Goal: Use online tool/utility: Utilize a website feature to perform a specific function

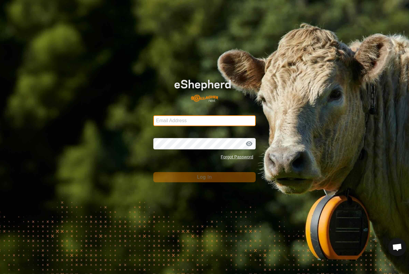
type input "[EMAIL_ADDRESS][DOMAIN_NAME]"
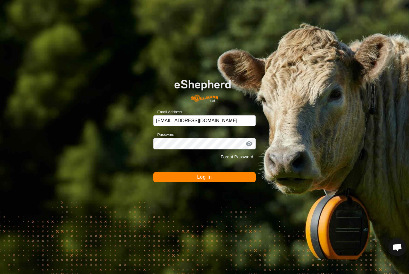
click at [236, 176] on button "Log In" at bounding box center [204, 177] width 102 height 10
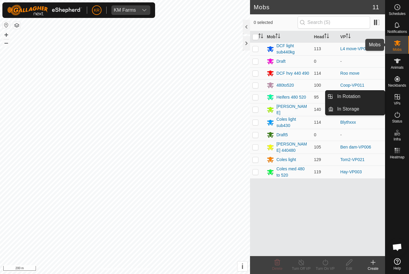
click at [401, 45] on es-mob-svg-icon at bounding box center [397, 43] width 11 height 10
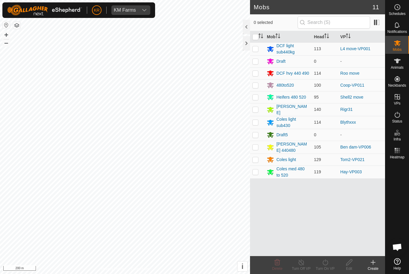
click at [261, 125] on td at bounding box center [257, 122] width 14 height 13
checkbox input "true"
click at [326, 270] on div "Turn On VP" at bounding box center [325, 268] width 24 height 5
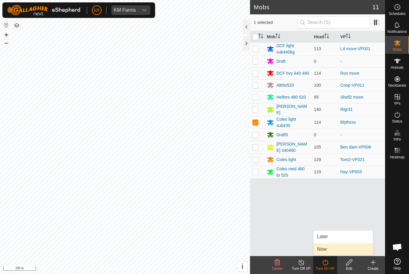
click at [330, 249] on link "Now" at bounding box center [342, 250] width 59 height 12
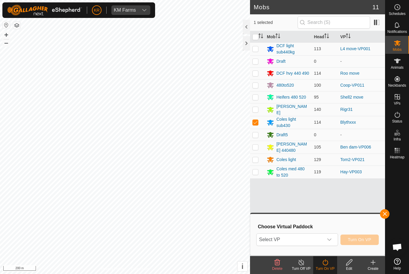
click at [322, 235] on span "Select VP" at bounding box center [290, 240] width 66 height 12
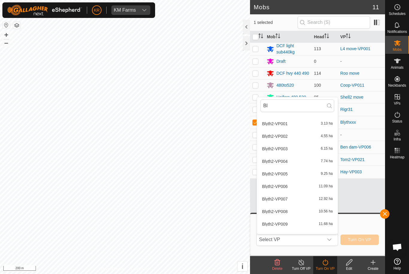
scroll to position [27, 0]
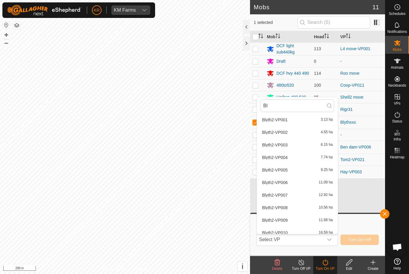
type input "Bl"
click at [321, 221] on span "11.68 ha" at bounding box center [326, 220] width 14 height 4
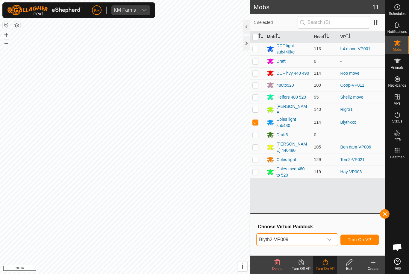
click at [326, 238] on div "dropdown trigger" at bounding box center [329, 240] width 12 height 12
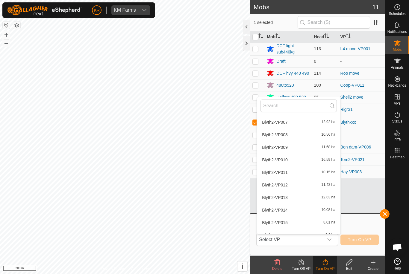
scroll to position [295, 0]
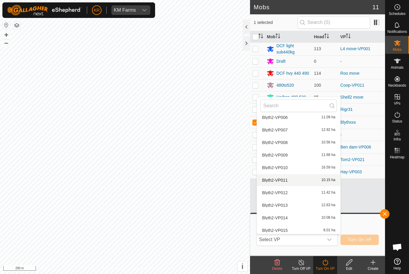
click at [318, 183] on div "Blyth2-VP011 10.15 ha" at bounding box center [298, 180] width 76 height 7
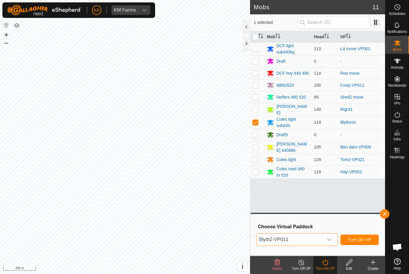
click at [329, 242] on icon "dropdown trigger" at bounding box center [329, 240] width 5 height 5
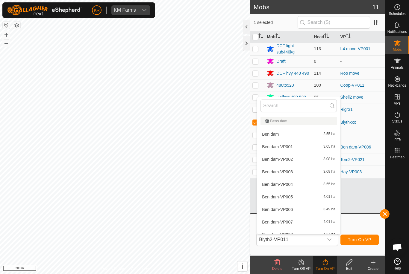
scroll to position [247, 0]
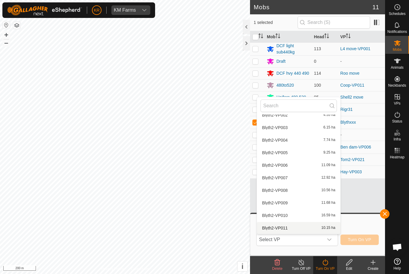
click at [313, 243] on span "Select VP" at bounding box center [290, 240] width 66 height 12
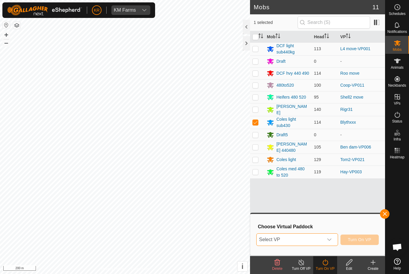
click at [322, 239] on span "Select VP" at bounding box center [290, 240] width 66 height 12
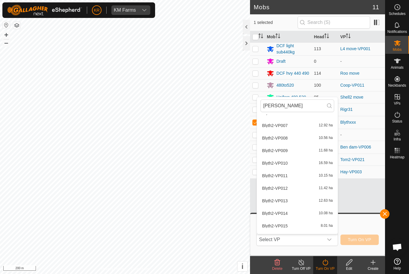
scroll to position [99, 0]
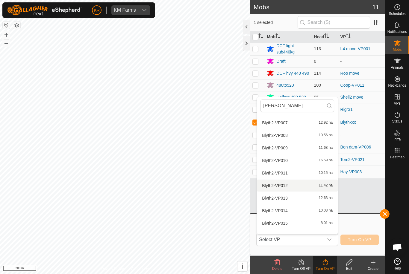
type input "[PERSON_NAME]"
click at [319, 189] on div "Blyth2-VP012 11.42 ha" at bounding box center [297, 185] width 74 height 7
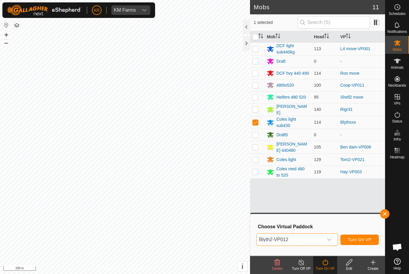
click at [327, 240] on icon "dropdown trigger" at bounding box center [329, 240] width 5 height 5
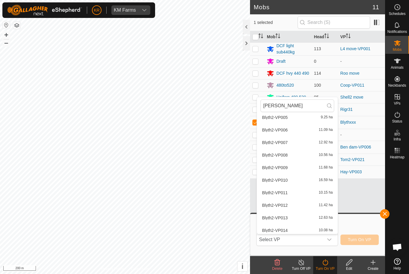
scroll to position [79, 0]
type input "[PERSON_NAME]"
click at [295, 193] on div "Blyth2-VP011 10.15 ha" at bounding box center [297, 193] width 74 height 7
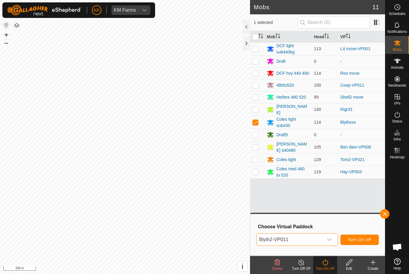
click at [366, 240] on span "Turn On VP" at bounding box center [359, 240] width 23 height 5
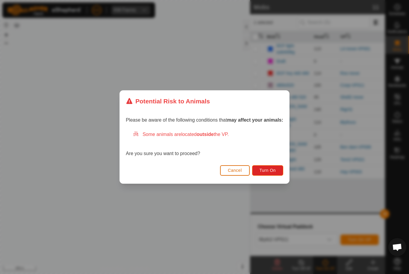
click at [273, 173] on span "Turn On" at bounding box center [268, 170] width 16 height 5
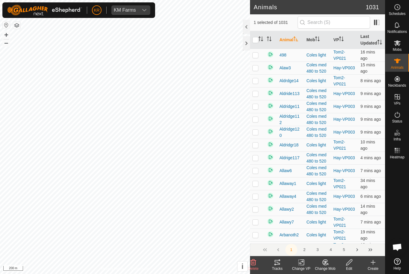
click at [297, 261] on change-vp-svg-icon at bounding box center [301, 262] width 24 height 7
click at [323, 245] on link "Turn Off VP" at bounding box center [318, 250] width 59 height 12
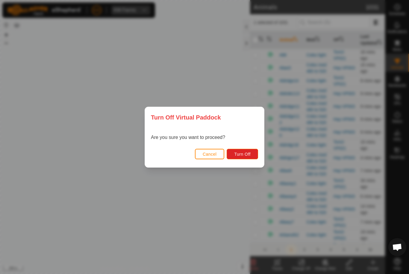
click at [242, 154] on span "Turn Off" at bounding box center [242, 154] width 16 height 5
